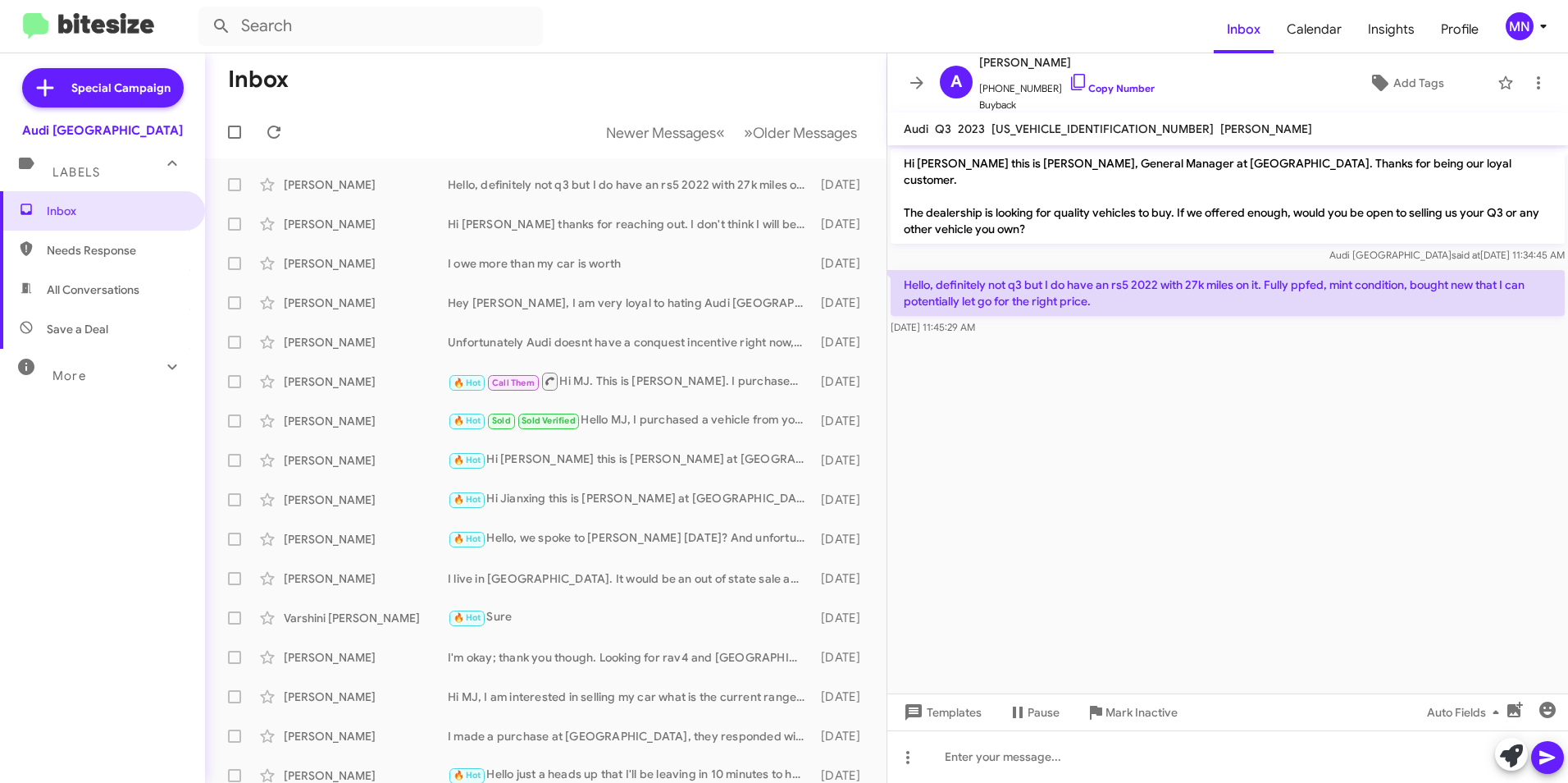
click at [638, 162] on mat-action-list "[PERSON_NAME] Hello, definitely not q3 but I do have an rs5 2022 with 27k miles…" at bounding box center [545, 555] width 681 height 794
click at [626, 178] on div "[PERSON_NAME] Hello, definitely not q3 but I do have an rs5 2022 with 27k miles…" at bounding box center [545, 184] width 655 height 32
click at [622, 139] on span "Newer Messages" at bounding box center [661, 133] width 110 height 18
click at [624, 196] on div "[PERSON_NAME] Hello, definitely not q3 but I do have an rs5 2022 with 27k miles…" at bounding box center [545, 184] width 655 height 32
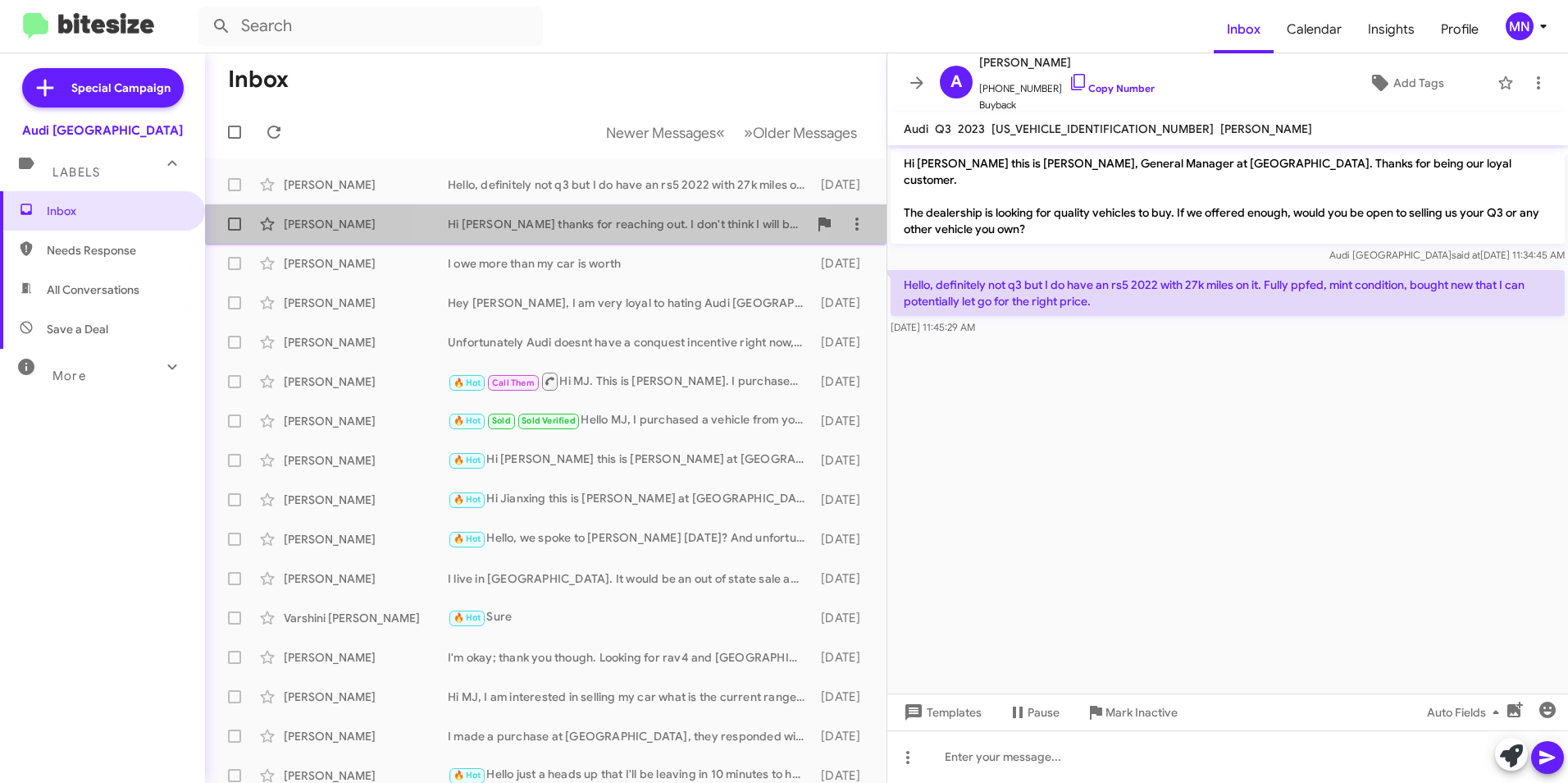
click at [622, 223] on div "Hi [PERSON_NAME] thanks for reaching out. I don't think I will be selling my ca…" at bounding box center [628, 224] width 360 height 17
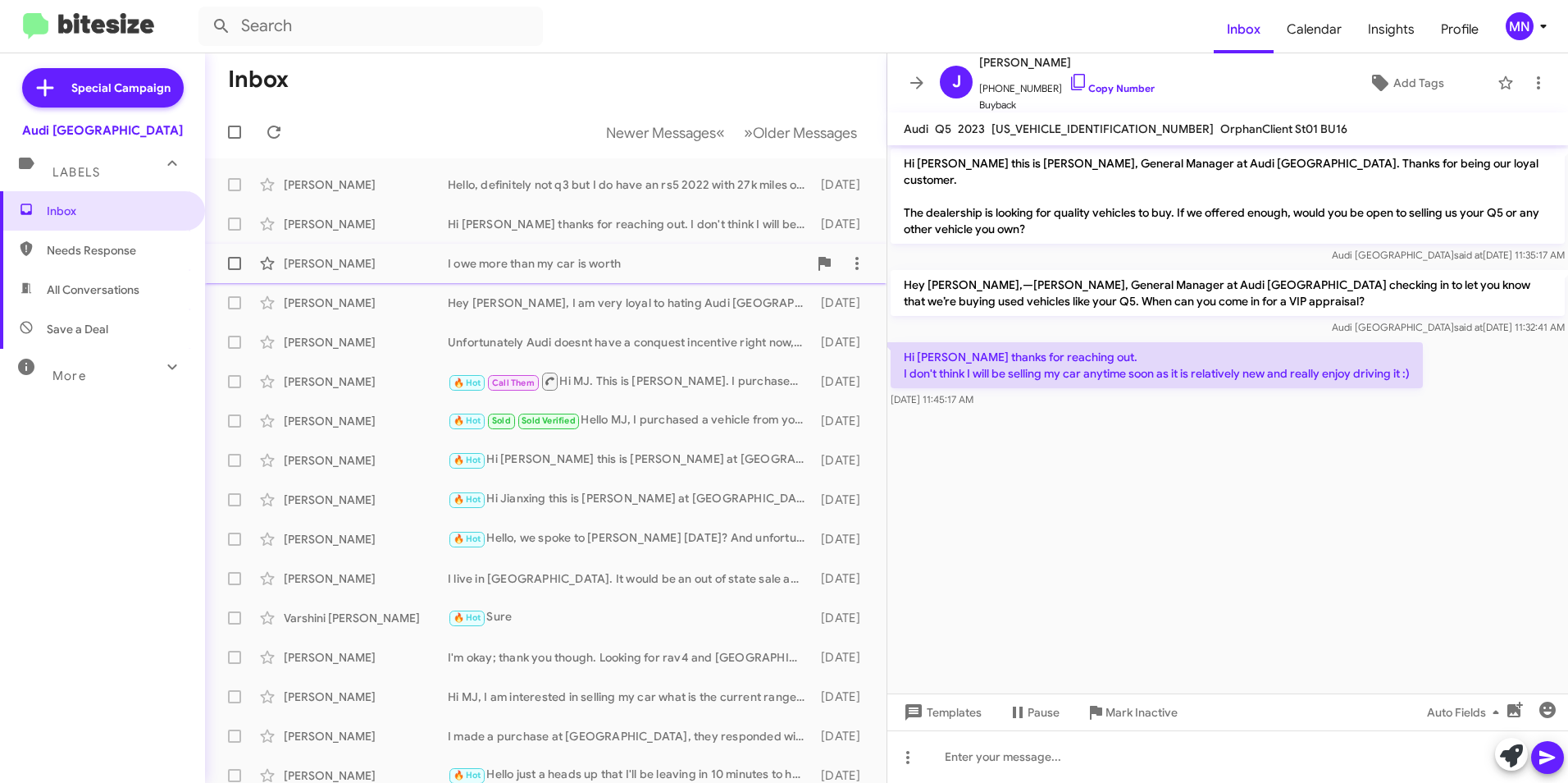
click at [624, 267] on div "I owe more than my car is worth" at bounding box center [628, 263] width 360 height 17
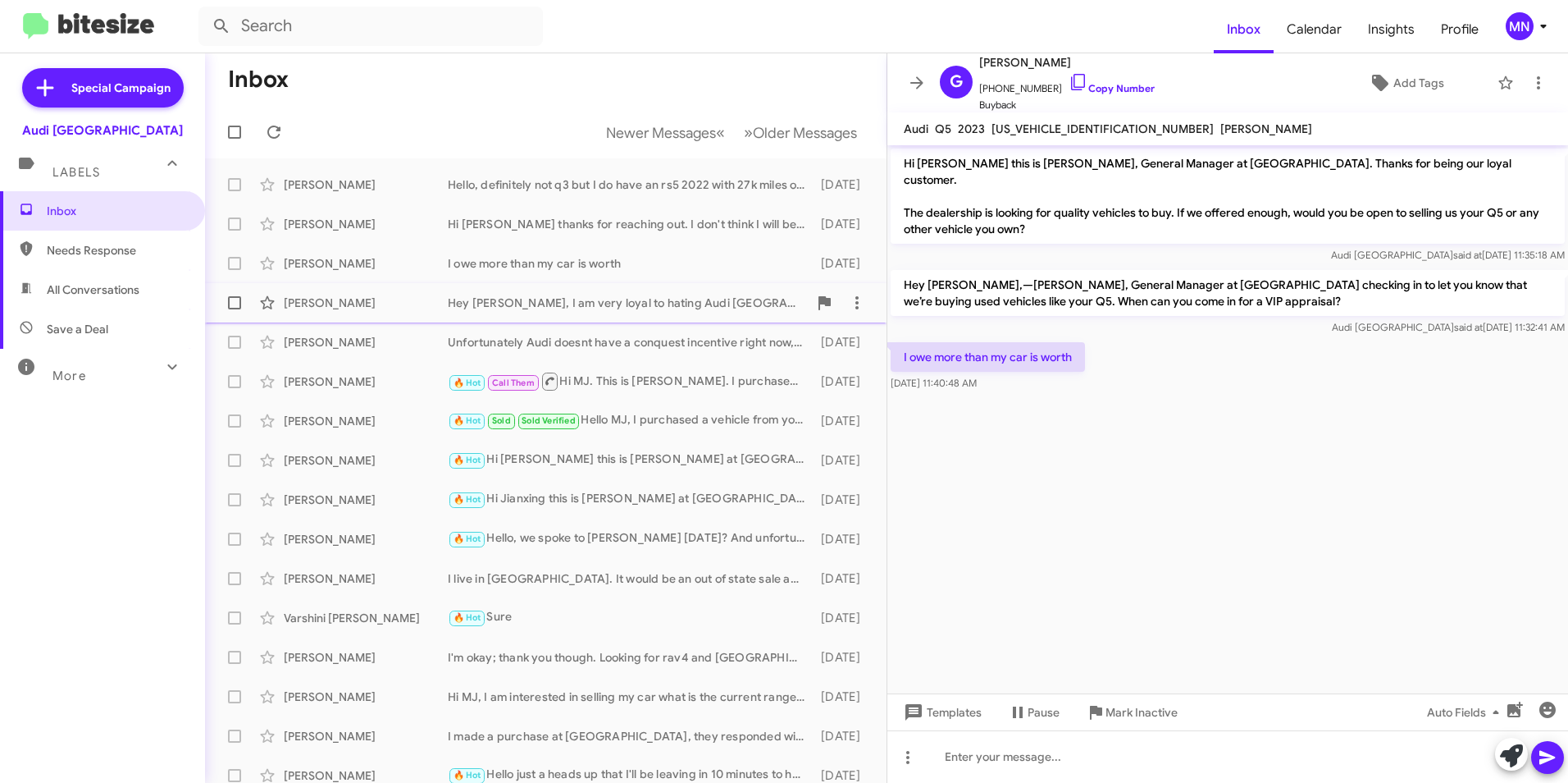
click at [619, 313] on div "[PERSON_NAME] Hey MJ, I am very loyal to hating Audi [GEOGRAPHIC_DATA]. My car …" at bounding box center [545, 302] width 655 height 32
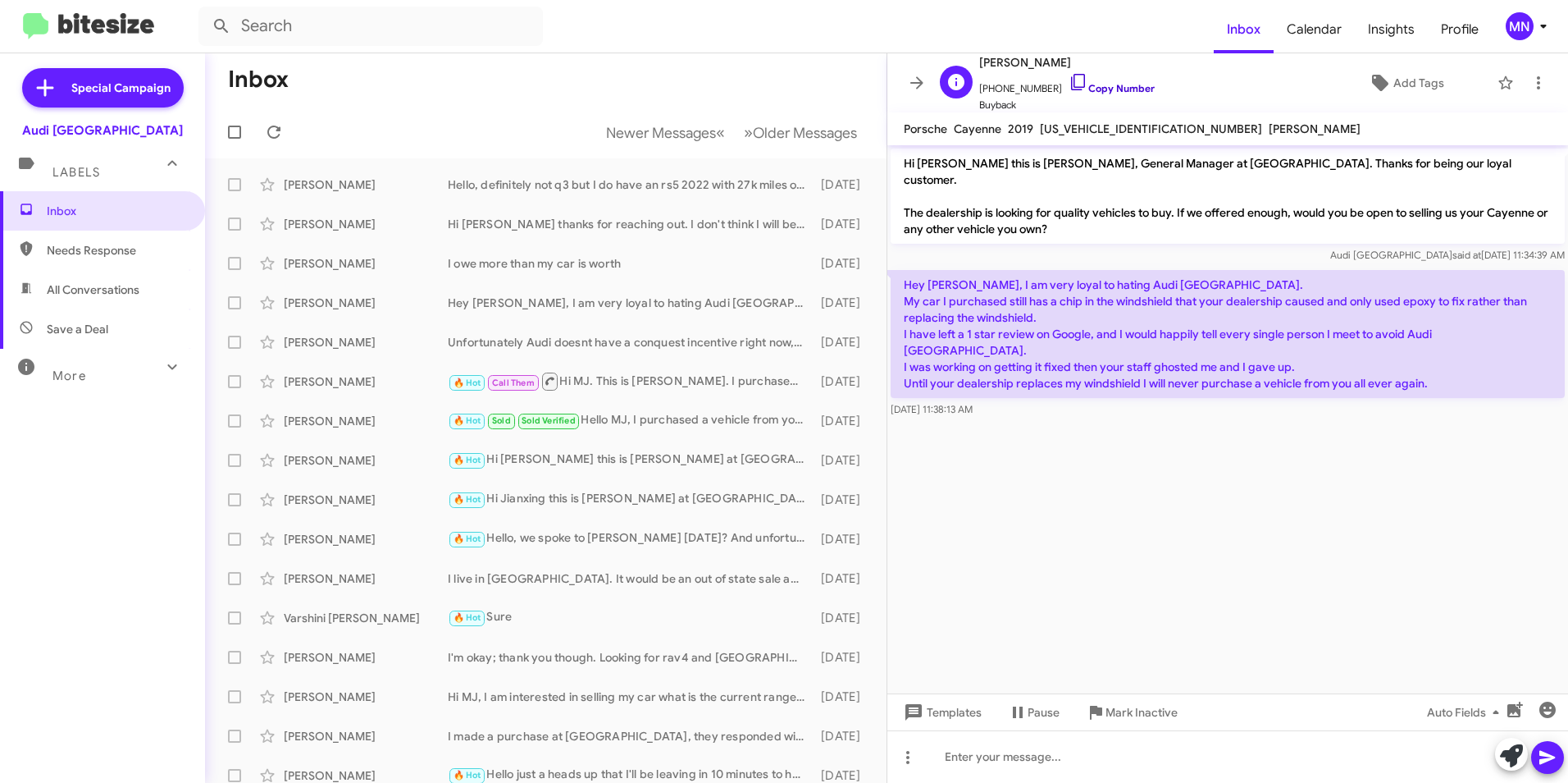
click at [1071, 87] on icon at bounding box center [1078, 82] width 14 height 17
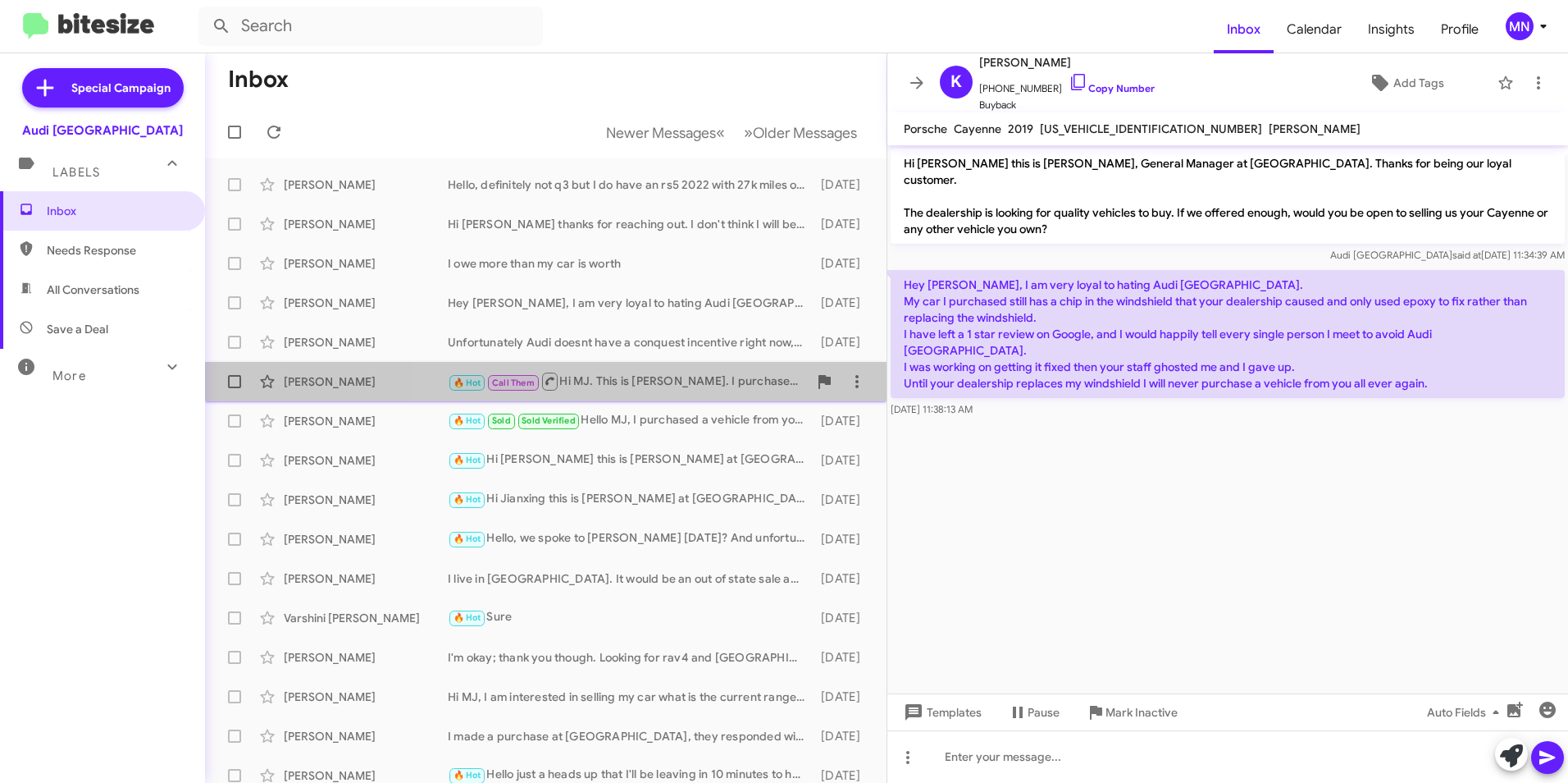
click at [651, 385] on div "🔥 Hot Call Them Hi MJ. This is [PERSON_NAME]. I purchased a new 2025 Q4 [DATE] …" at bounding box center [628, 381] width 360 height 21
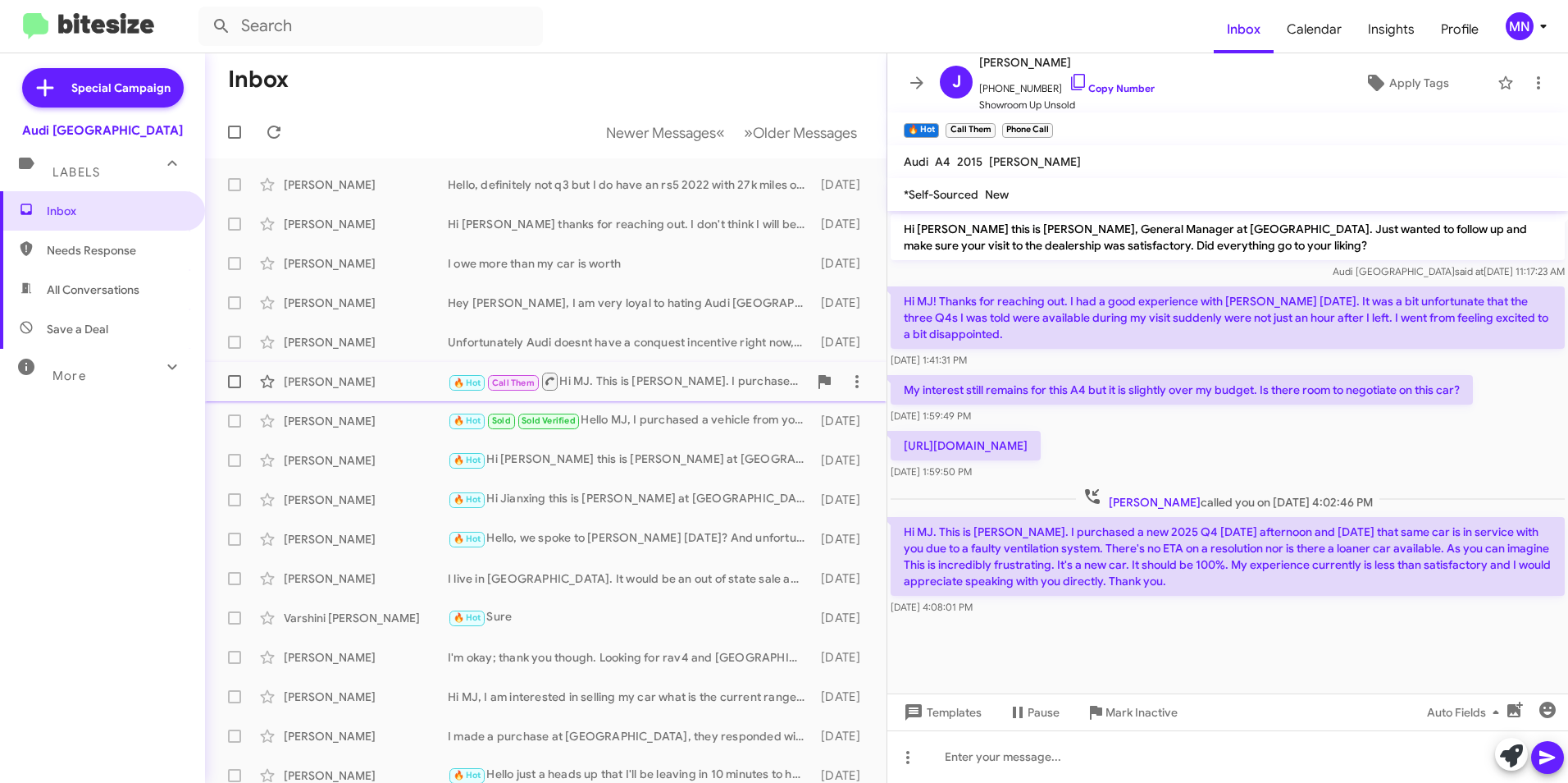
click at [681, 390] on div "🔥 Hot Call Them Hi MJ. This is [PERSON_NAME]. I purchased a new 2025 Q4 [DATE] …" at bounding box center [628, 381] width 360 height 21
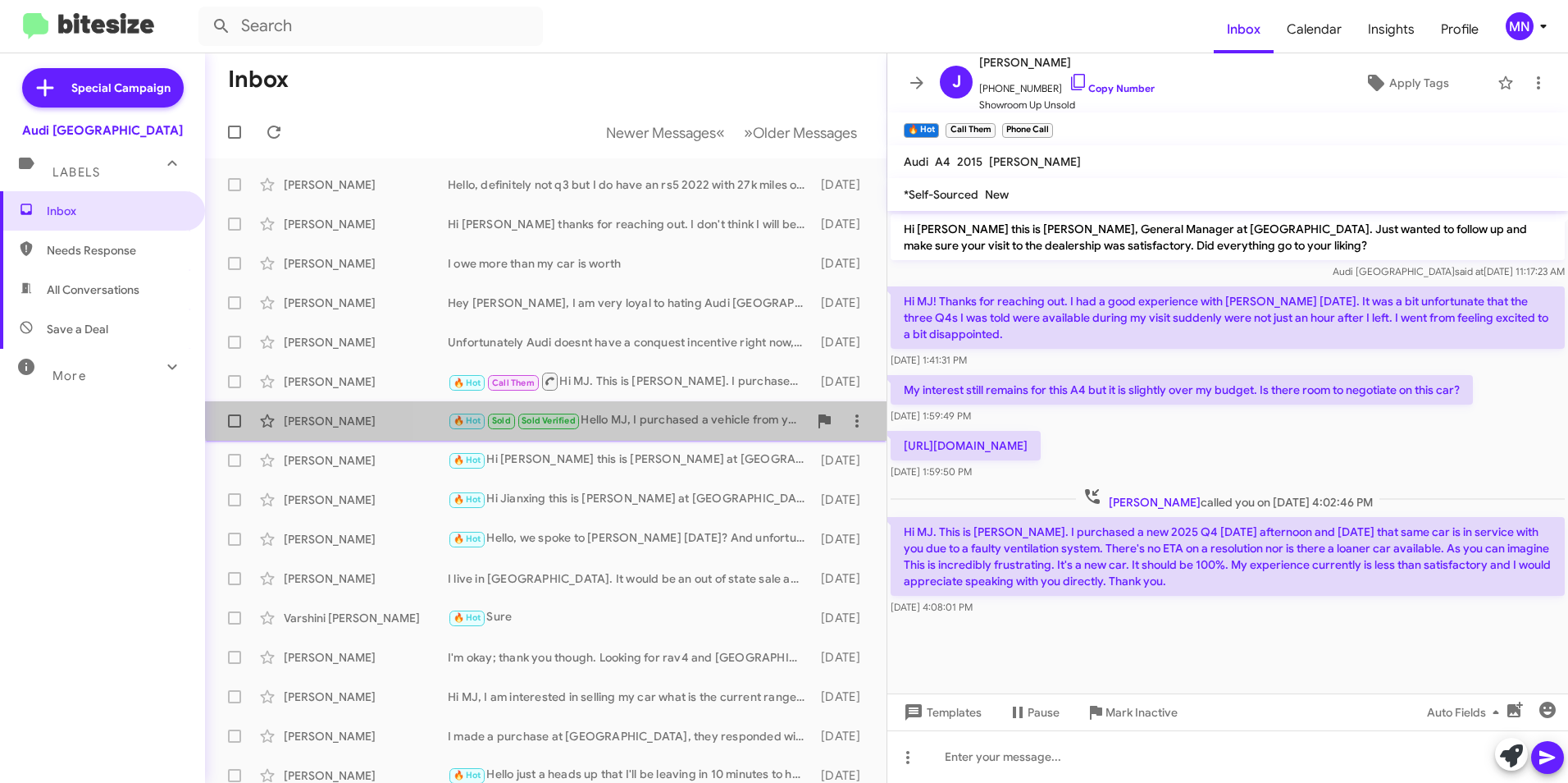
click at [681, 409] on div "[PERSON_NAME] 🔥 Hot Sold Sold Verified Hello MJ, I purchased a vehicle from you…" at bounding box center [545, 421] width 655 height 32
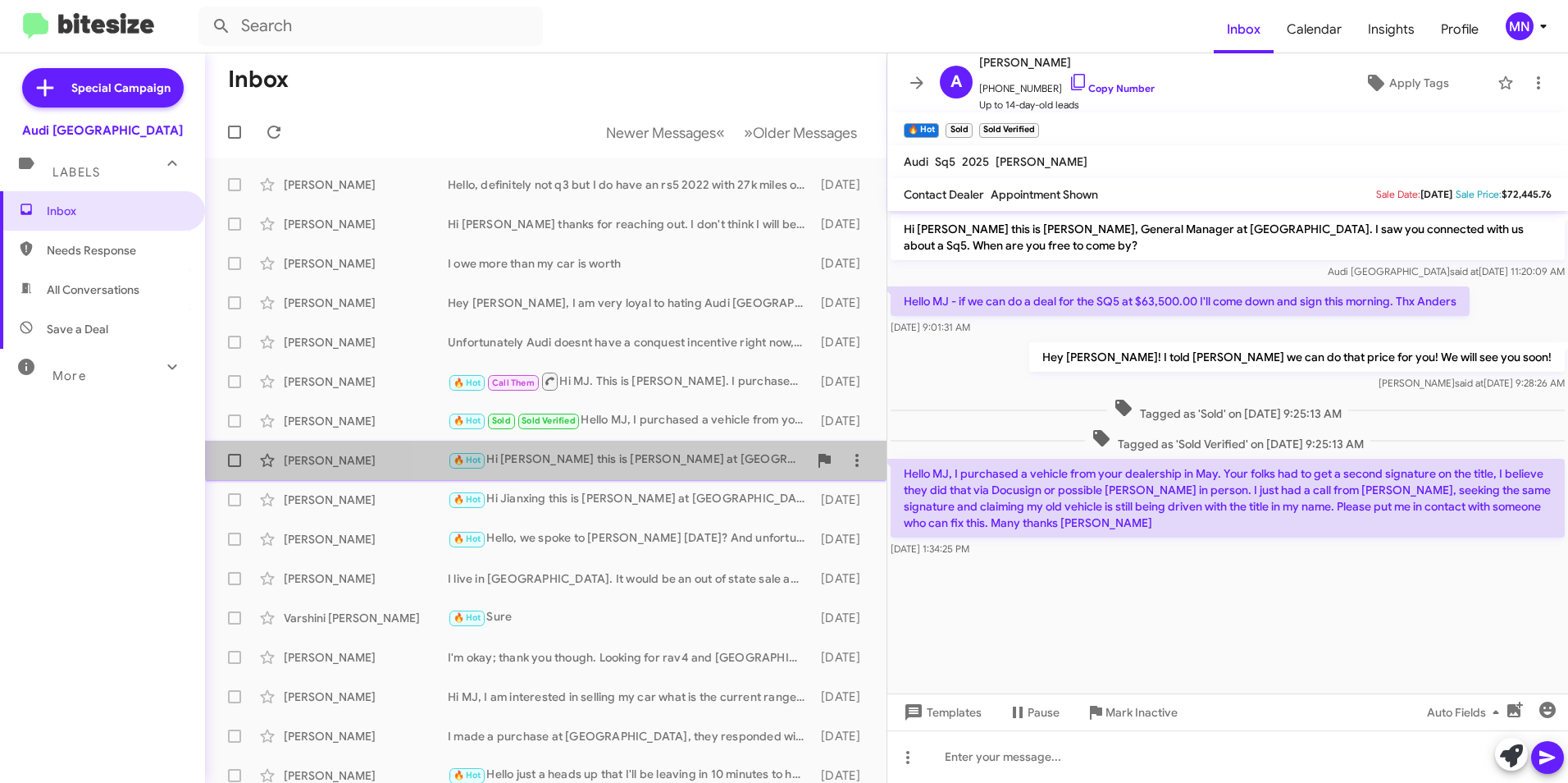
click at [685, 449] on div "[PERSON_NAME] 🔥 Hot Hi [PERSON_NAME] this is [PERSON_NAME] at [GEOGRAPHIC_DATA]…" at bounding box center [545, 460] width 655 height 32
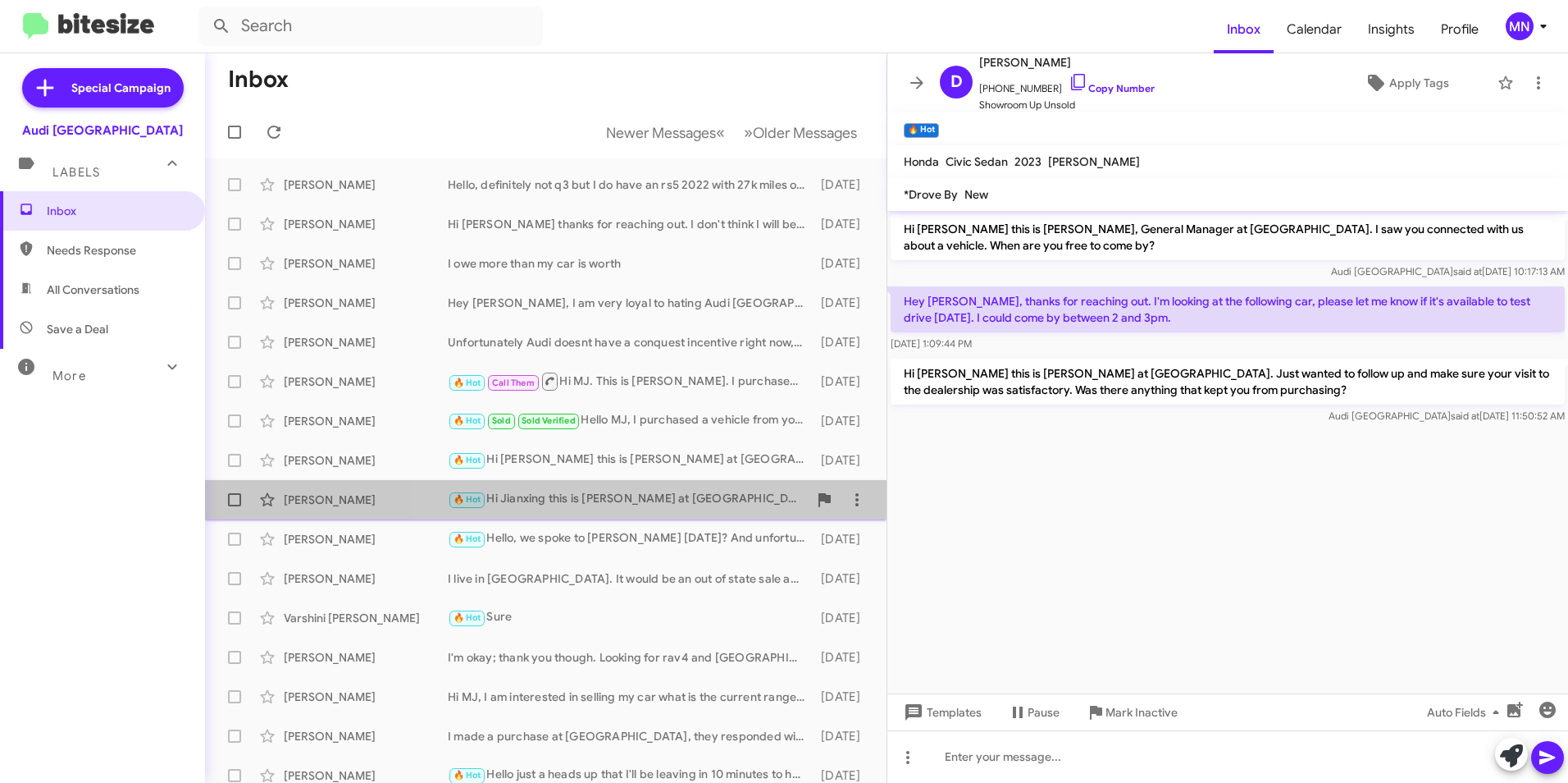
click at [679, 495] on div "🔥 Hot Hi Jianxing this is [PERSON_NAME] at [GEOGRAPHIC_DATA]. Just wanted to fo…" at bounding box center [628, 499] width 360 height 19
